Goal: Information Seeking & Learning: Learn about a topic

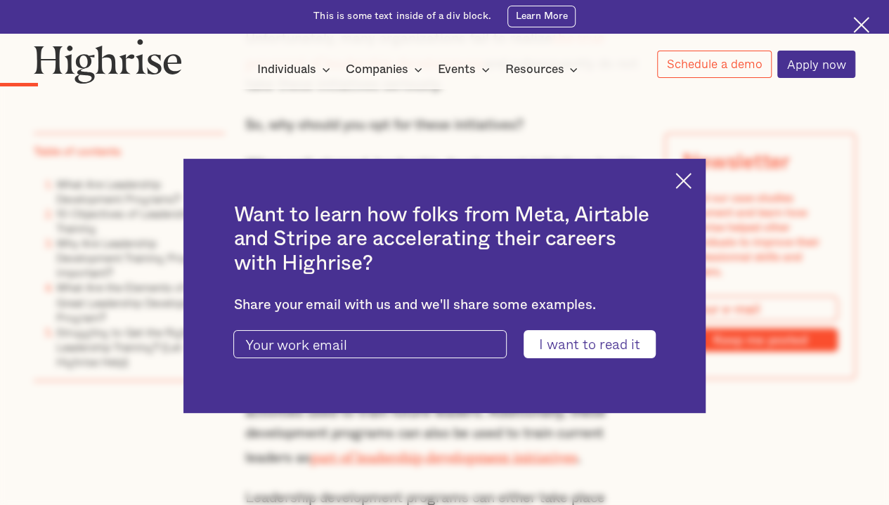
scroll to position [1037, 0]
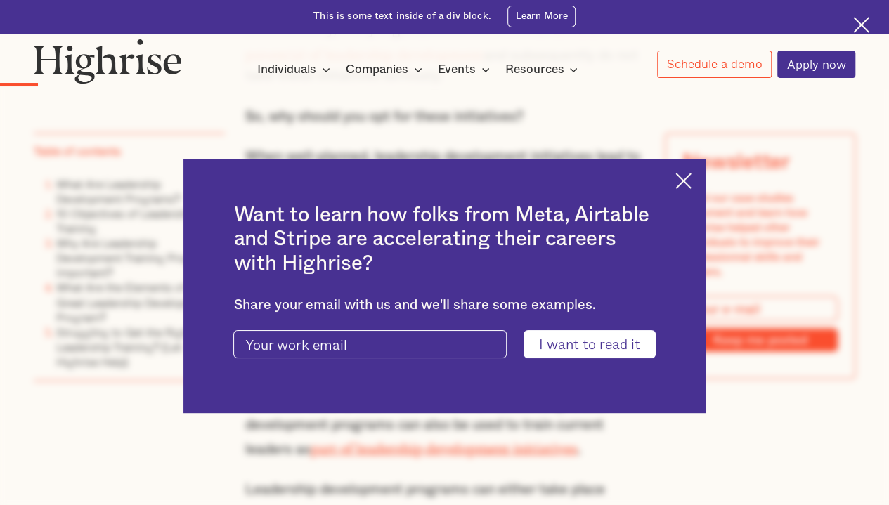
click at [685, 200] on div "Want to learn how folks from Meta, Airtable and Stripe are accelerating their c…" at bounding box center [443, 286] width 521 height 254
click at [692, 184] on img at bounding box center [683, 181] width 16 height 16
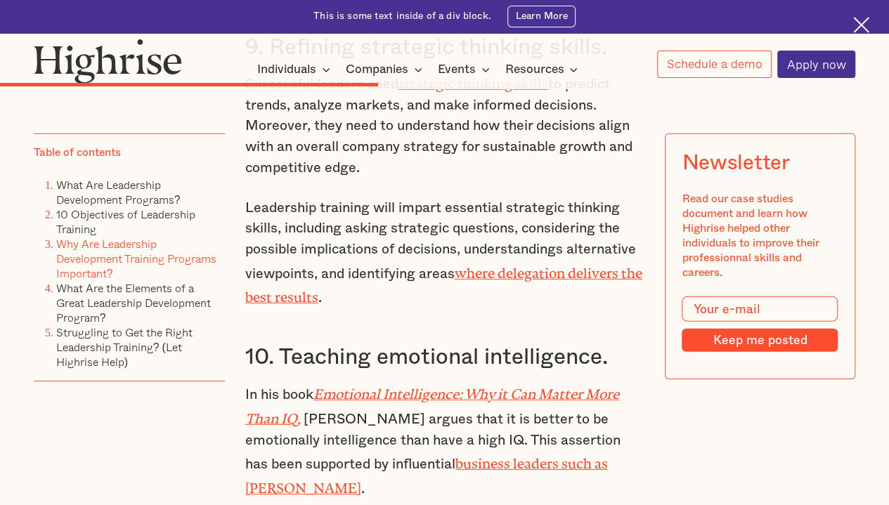
scroll to position [4683, 0]
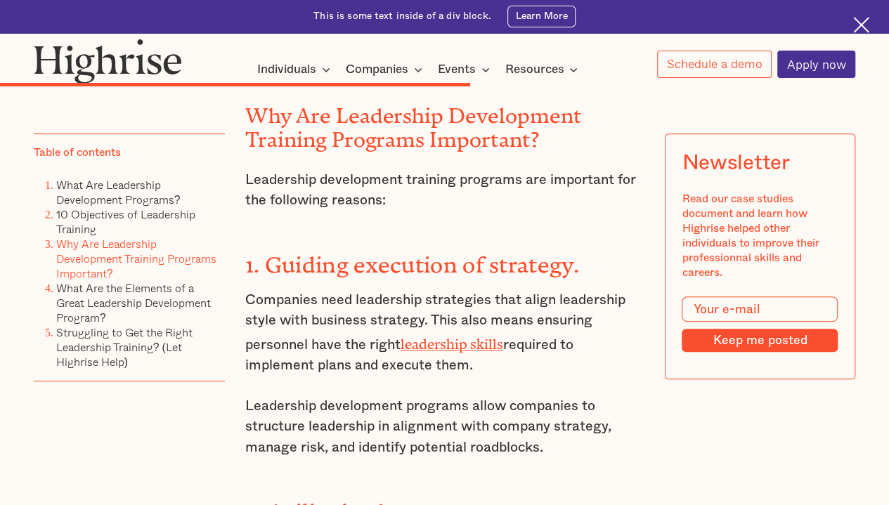
scroll to position [5706, 0]
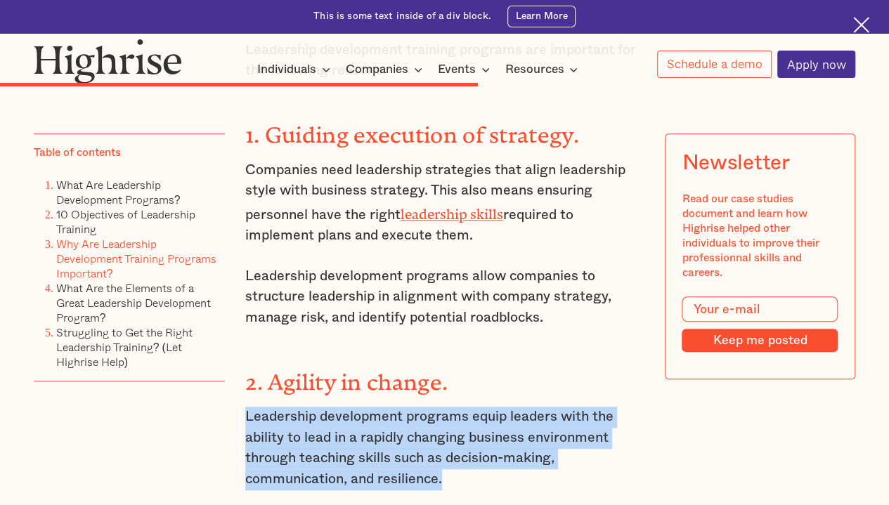
drag, startPoint x: 242, startPoint y: 301, endPoint x: 454, endPoint y: 356, distance: 219.2
click at [454, 407] on p "Leadership development programs equip leaders with the ability to lead in a rap…" at bounding box center [444, 448] width 399 height 83
copy p "Leadership development programs equip leaders with the ability to lead in a rap…"
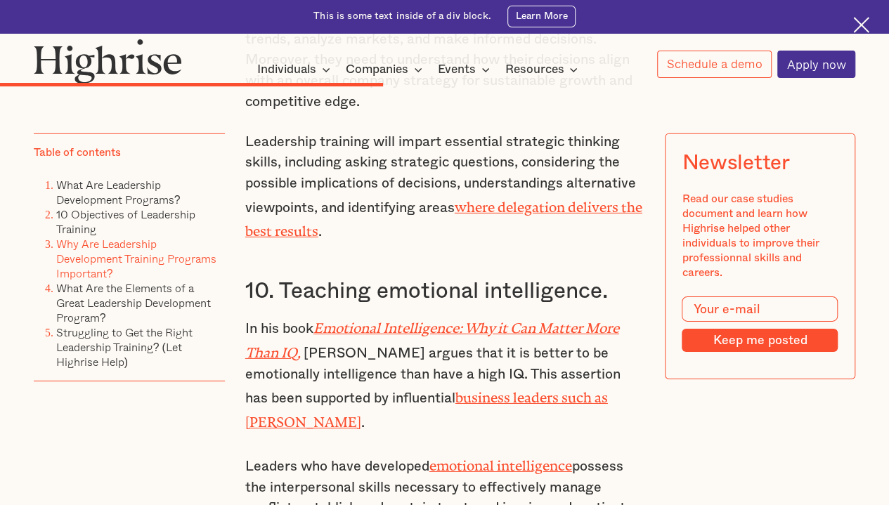
scroll to position [4781, 0]
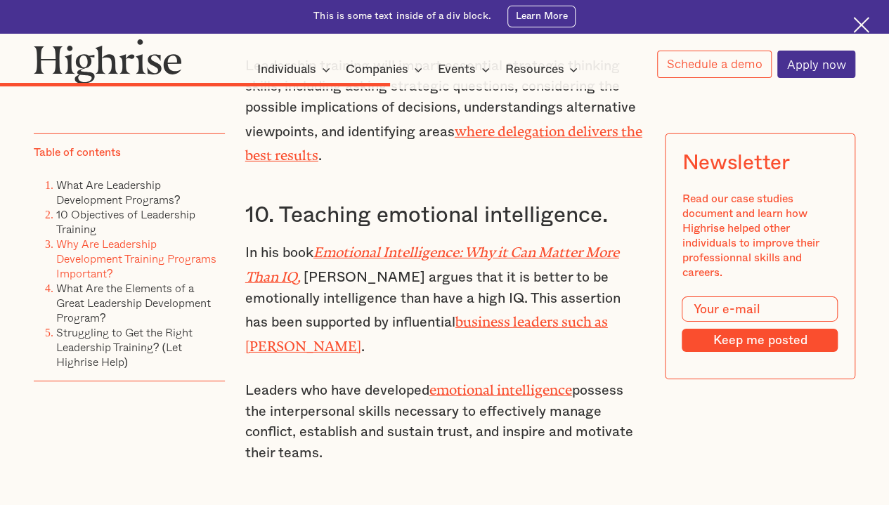
drag, startPoint x: 242, startPoint y: 273, endPoint x: 353, endPoint y: 356, distance: 137.6
copy p "Leaders who have developed emotional intelligence possess the interpersonal ski…"
